Goal: Task Accomplishment & Management: Manage account settings

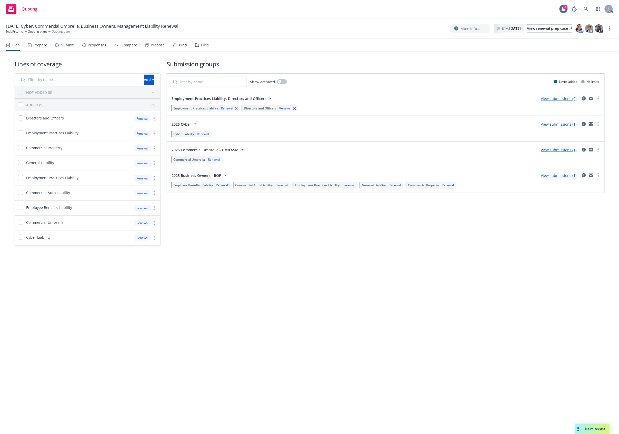
click at [205, 44] on div "Files" at bounding box center [205, 45] width 8 height 4
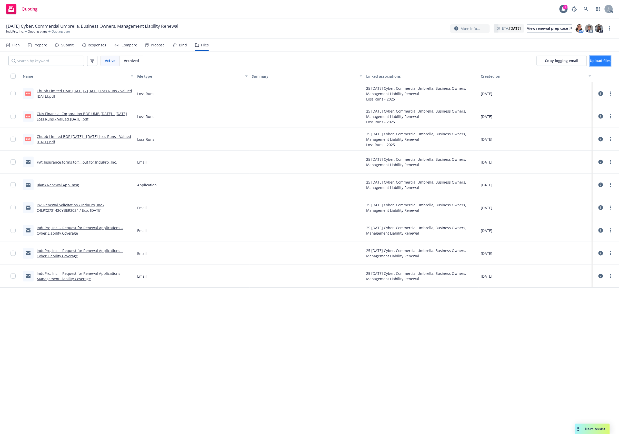
click at [593, 58] on button "Upload files" at bounding box center [600, 61] width 21 height 10
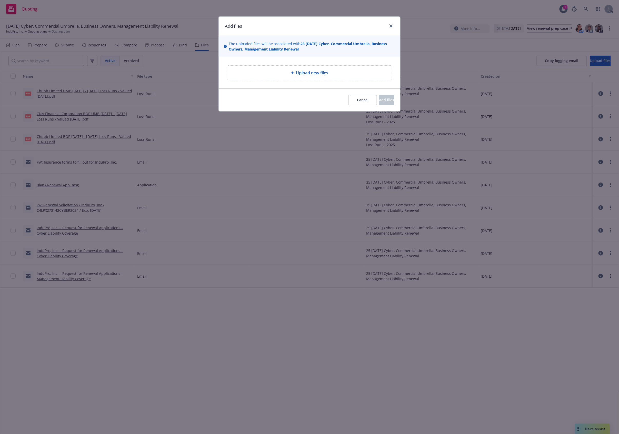
click at [298, 74] on span "Upload new files" at bounding box center [312, 73] width 32 height 6
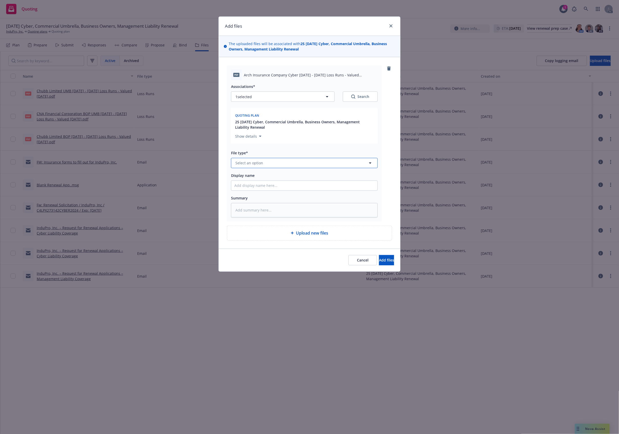
click at [281, 160] on button "Select an option" at bounding box center [304, 163] width 147 height 10
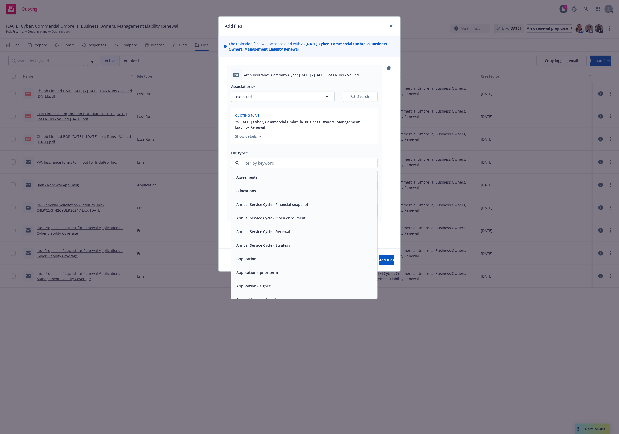
type input "`"
type textarea "x"
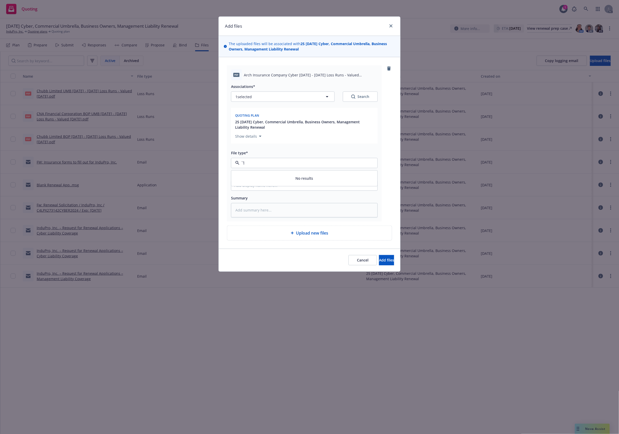
paste input "Loss Runs"
type input "Loss Runs"
click at [257, 172] on div "Loss Runs" at bounding box center [304, 177] width 146 height 14
click at [358, 95] on div "Search" at bounding box center [360, 96] width 18 height 5
type textarea "x"
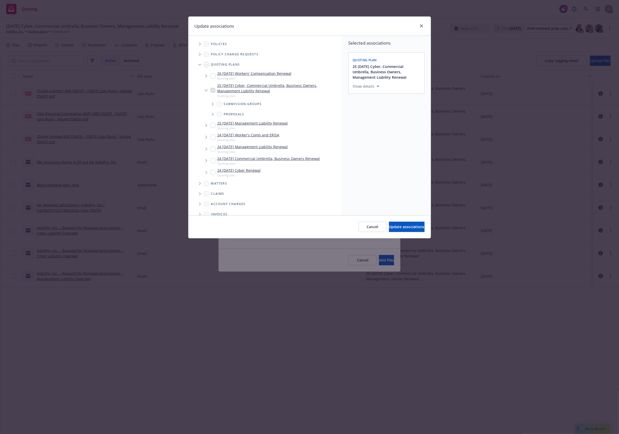
scroll to position [79, 0]
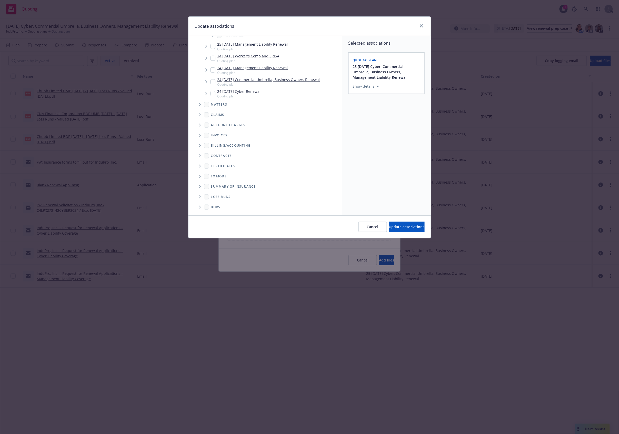
click at [199, 197] on icon "Folder Tree Example" at bounding box center [200, 196] width 2 height 3
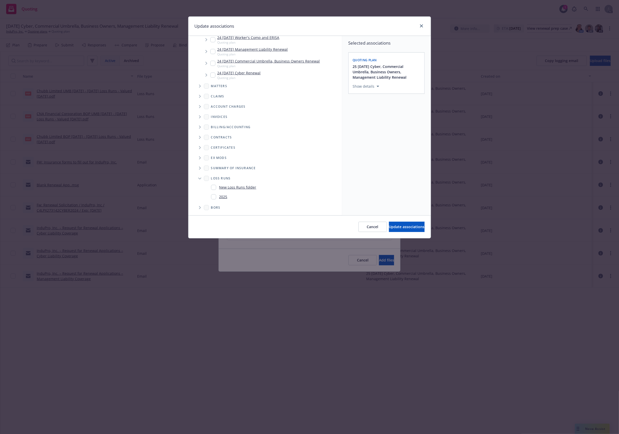
scroll to position [98, 0]
click at [219, 199] on div "2025" at bounding box center [219, 196] width 16 height 7
checkbox input "true"
click at [397, 230] on button "Update associations" at bounding box center [407, 227] width 36 height 10
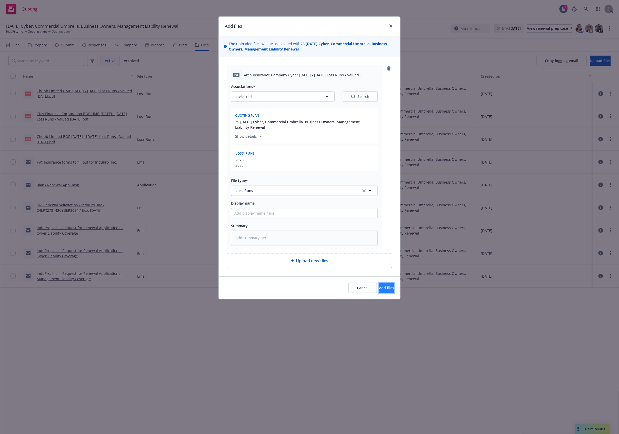
click at [380, 289] on span "Add files" at bounding box center [386, 287] width 15 height 5
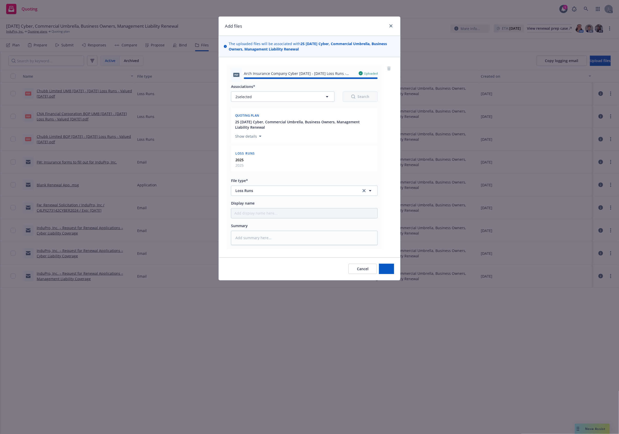
type textarea "x"
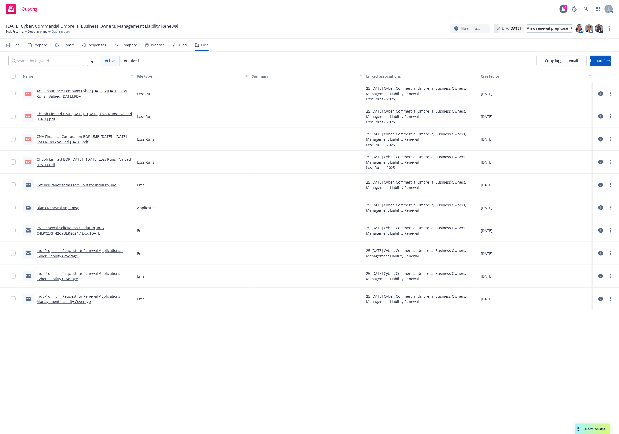
drag, startPoint x: 240, startPoint y: 28, endPoint x: 239, endPoint y: 7, distance: 20.5
click at [241, 27] on div "[DATE] Cyber, Commercial Umbrella, Business Owners, Management Liability Renewa…" at bounding box center [309, 28] width 606 height 11
